Goal: Check status: Check status

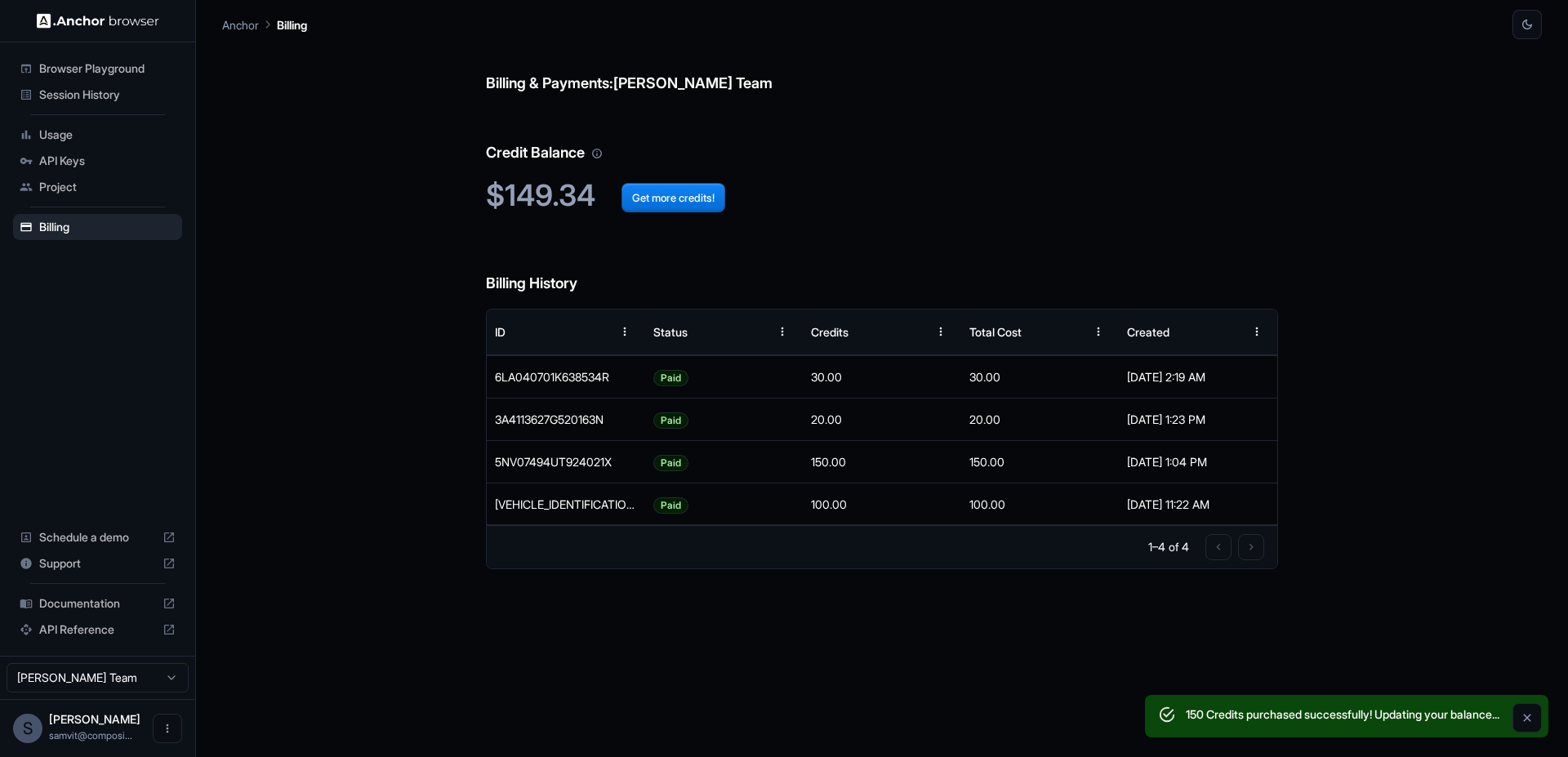
click at [100, 127] on span "Usage" at bounding box center [107, 134] width 136 height 16
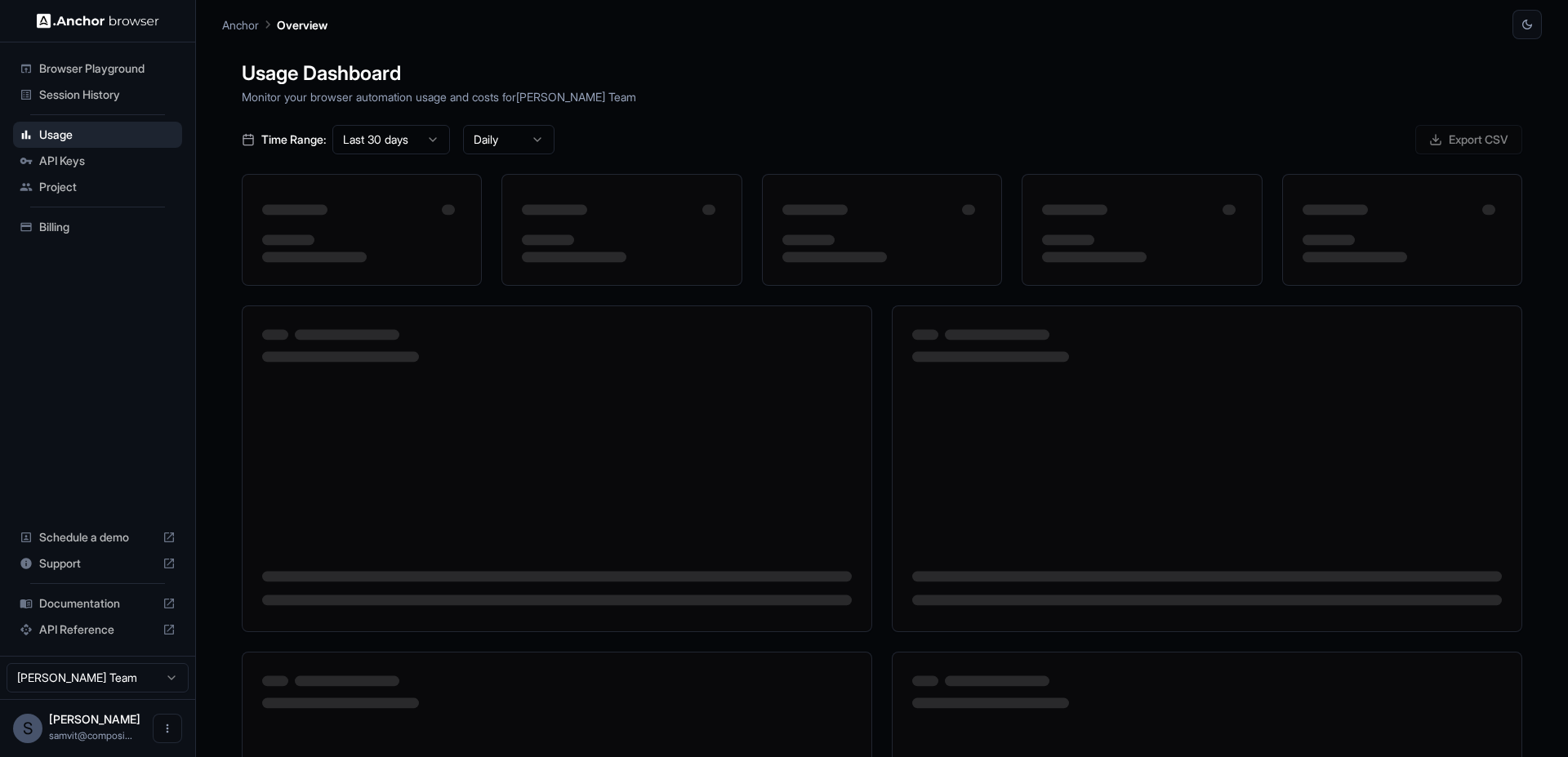
click at [121, 85] on div "Session History" at bounding box center [97, 94] width 169 height 26
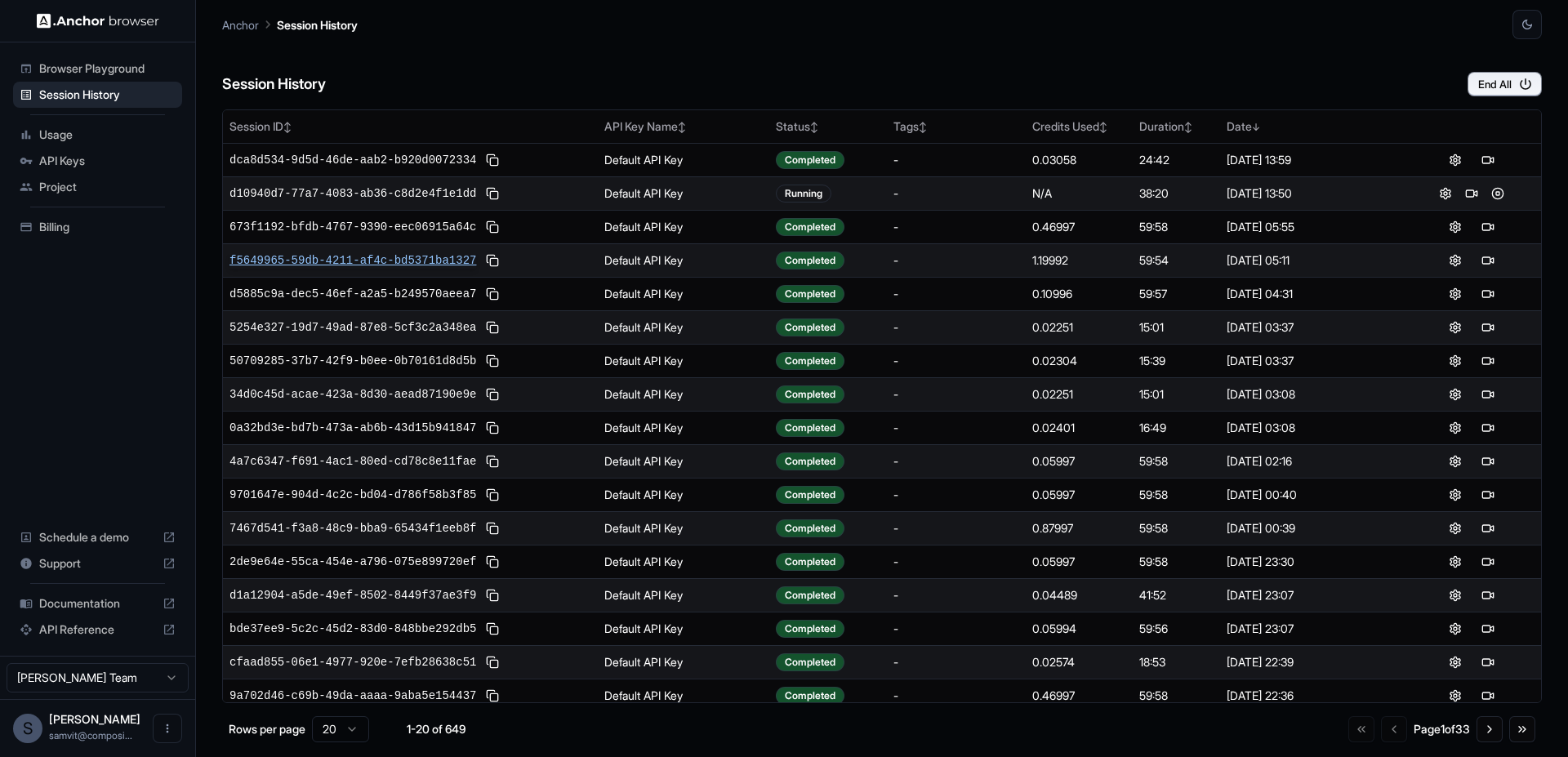
click at [407, 256] on span "f5649965-59db-4211-af4c-bd5371ba1327" at bounding box center [353, 260] width 247 height 16
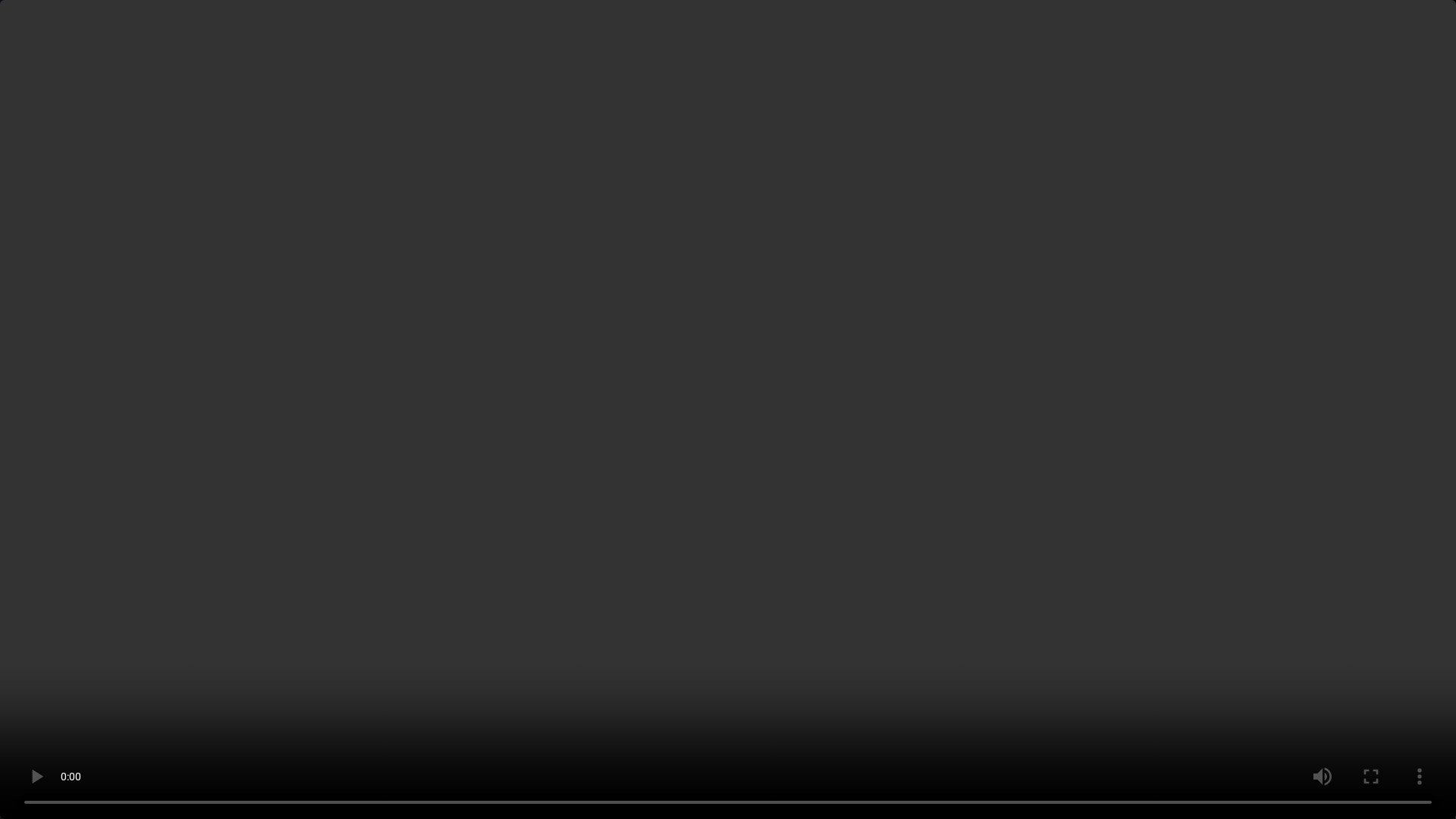
click at [579, 668] on video at bounding box center [728, 409] width 1456 height 819
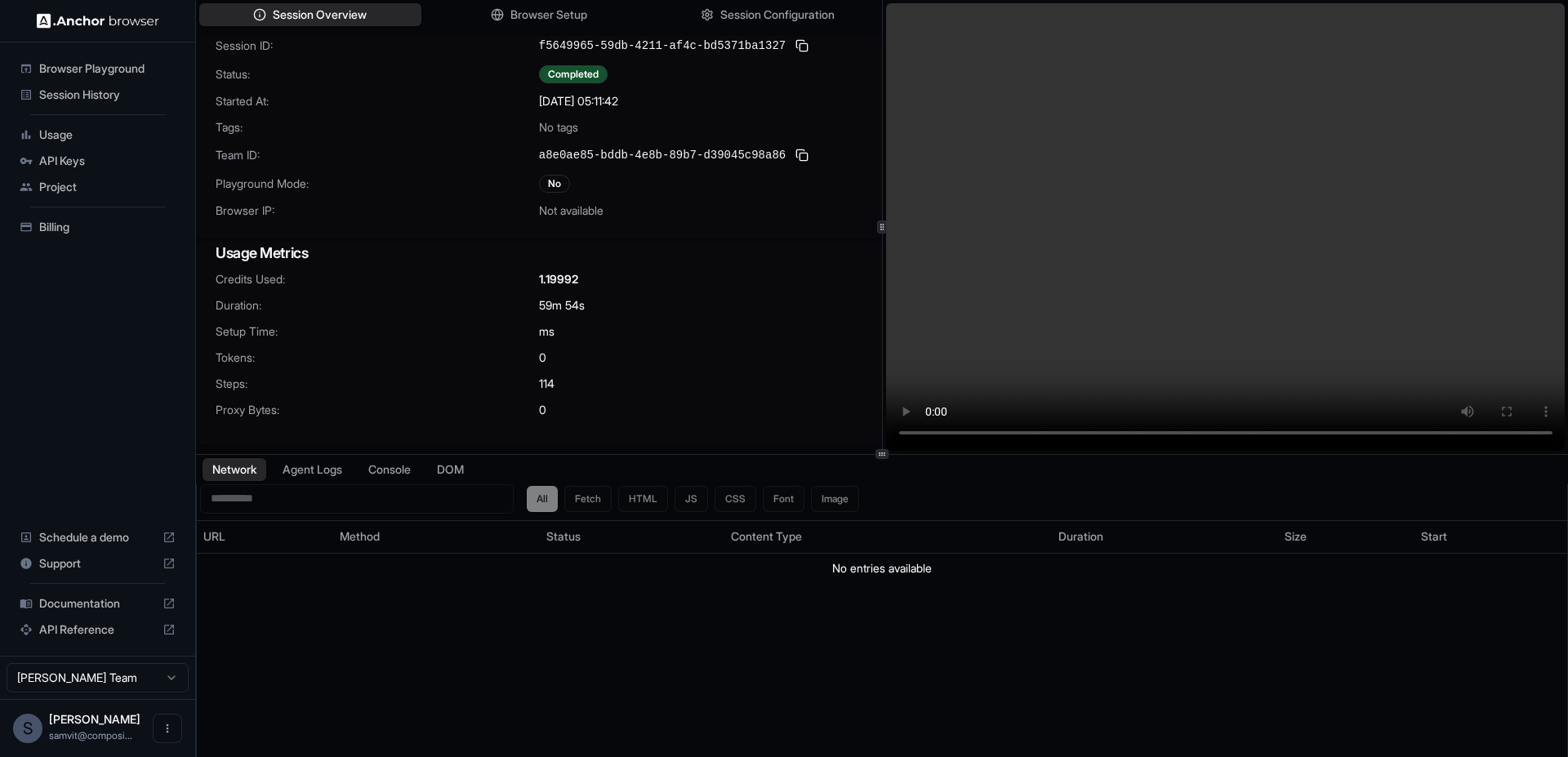
drag, startPoint x: 715, startPoint y: 465, endPoint x: 660, endPoint y: 479, distance: 56.8
click at [661, 479] on div "Network Agent Logs Console DOM" at bounding box center [881, 470] width 1371 height 30
